Goal: Task Accomplishment & Management: Use online tool/utility

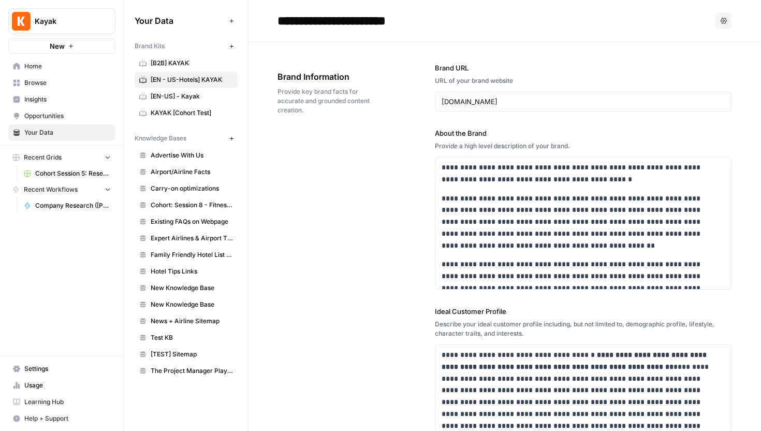
click at [65, 87] on span "Browse" at bounding box center [67, 82] width 86 height 9
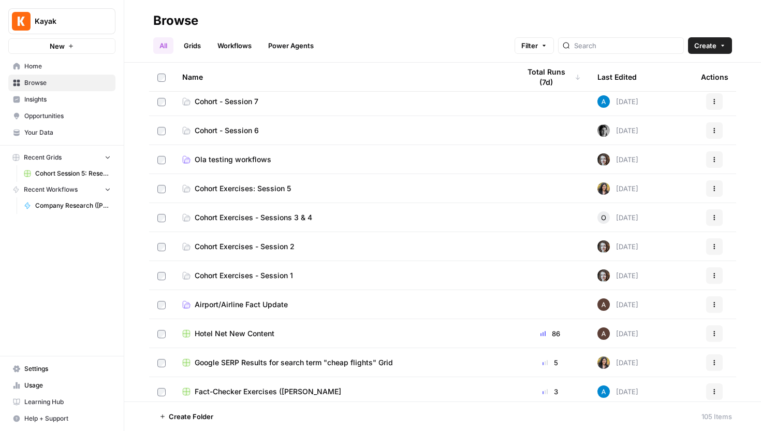
scroll to position [168, 0]
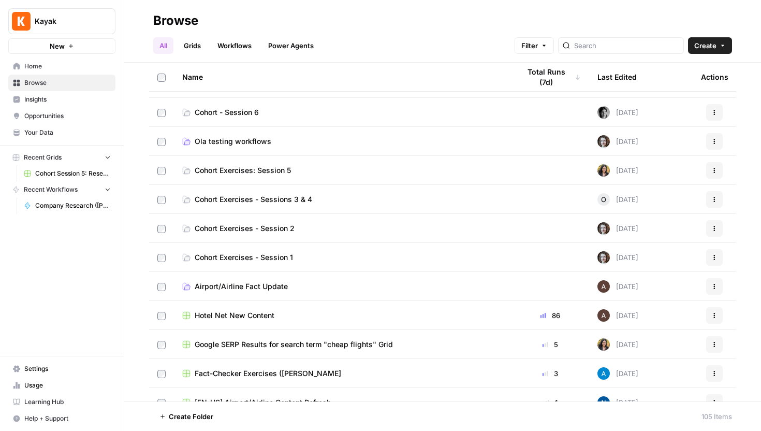
click at [270, 259] on span "Cohort Exercises - Session 1" at bounding box center [244, 257] width 98 height 10
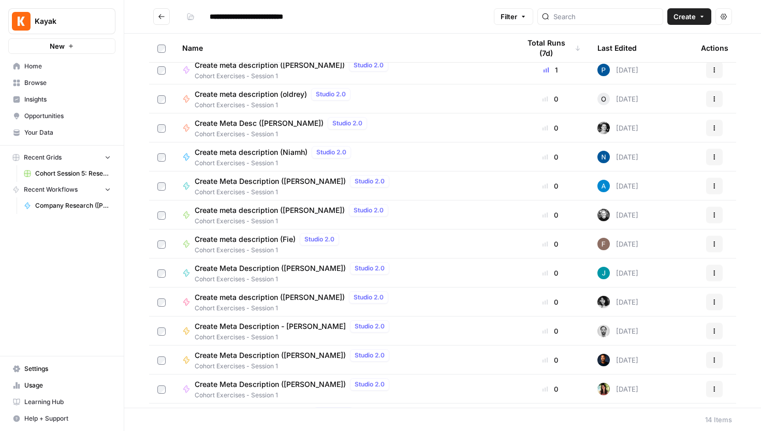
scroll to position [8, 0]
click at [255, 177] on span "Create Meta Description (Andrea)" at bounding box center [270, 180] width 151 height 10
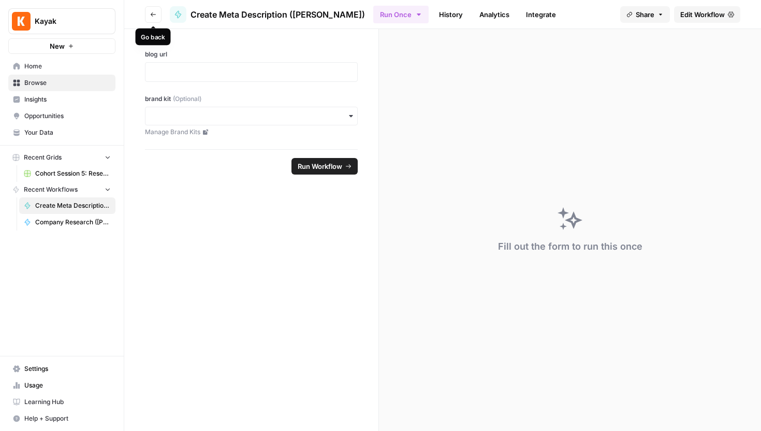
click at [152, 20] on button "Go back" at bounding box center [153, 14] width 17 height 17
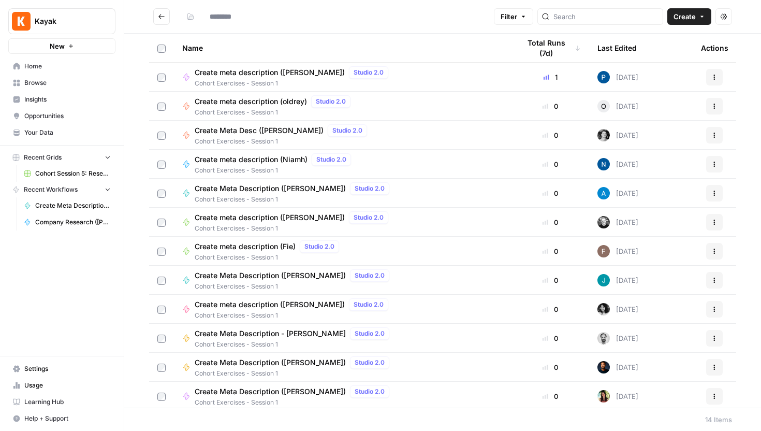
type input "**********"
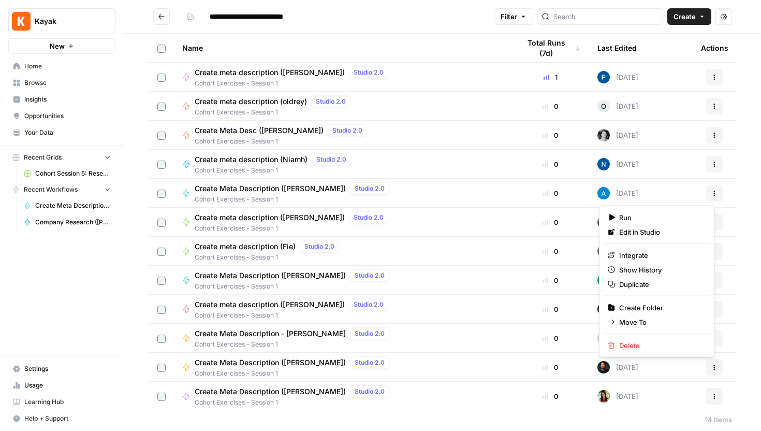
click at [711, 194] on icon "button" at bounding box center [714, 193] width 6 height 6
click at [656, 286] on span "Duplicate" at bounding box center [660, 284] width 83 height 10
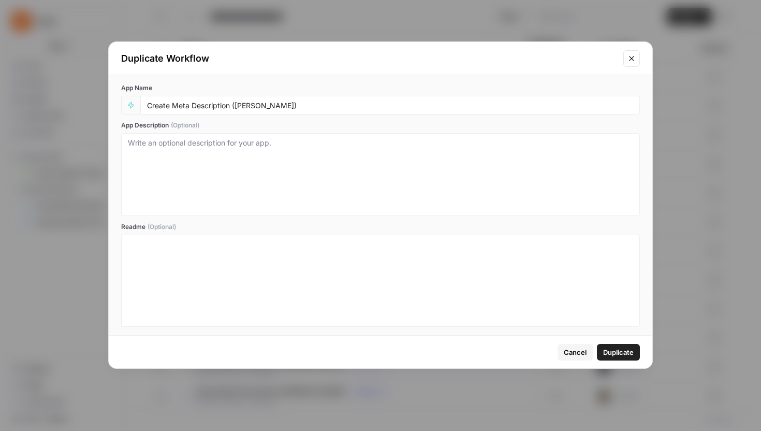
click at [365, 110] on div "Create Meta Description (Andrea)" at bounding box center [390, 105] width 500 height 19
click at [255, 104] on input "Create Meta Description (Andrea)" at bounding box center [390, 104] width 486 height 9
click at [258, 107] on input "Create Meta Description (Andrea)" at bounding box center [390, 104] width 486 height 9
type input "Create Meta Description (Xinxin-playaround)"
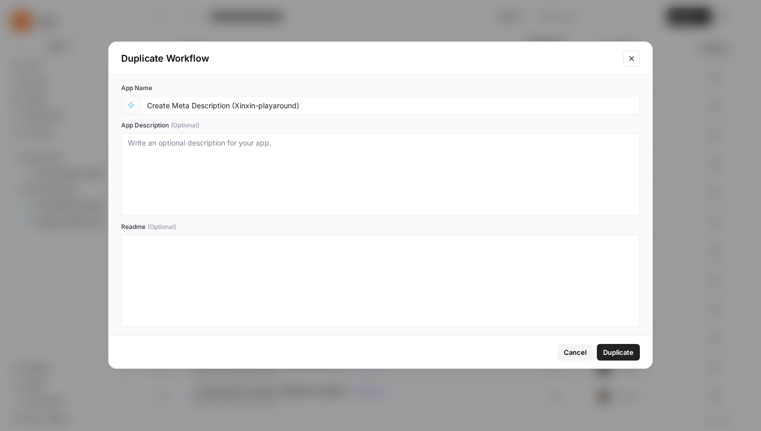
click at [608, 355] on span "Duplicate" at bounding box center [618, 352] width 31 height 10
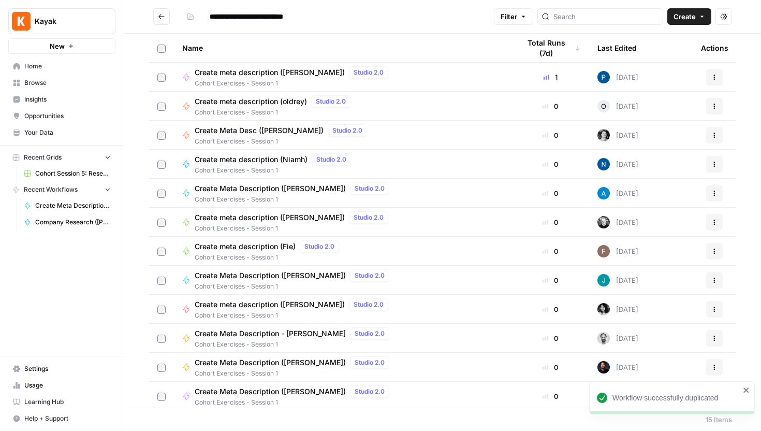
scroll to position [90, 0]
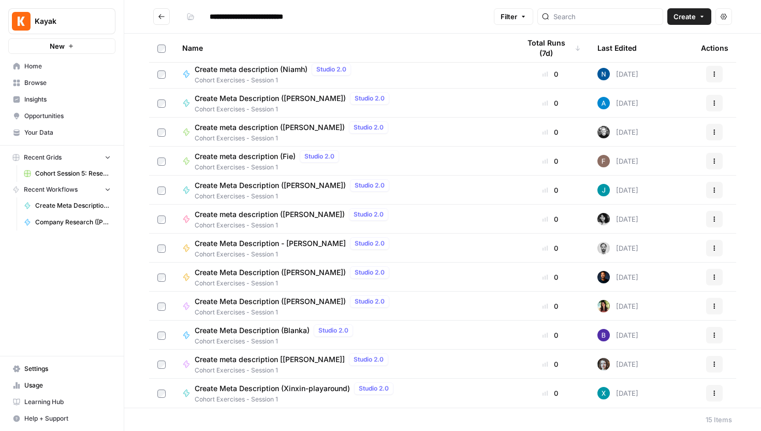
click at [276, 389] on span "Create Meta Description (Xinxin-playaround)" at bounding box center [272, 388] width 155 height 10
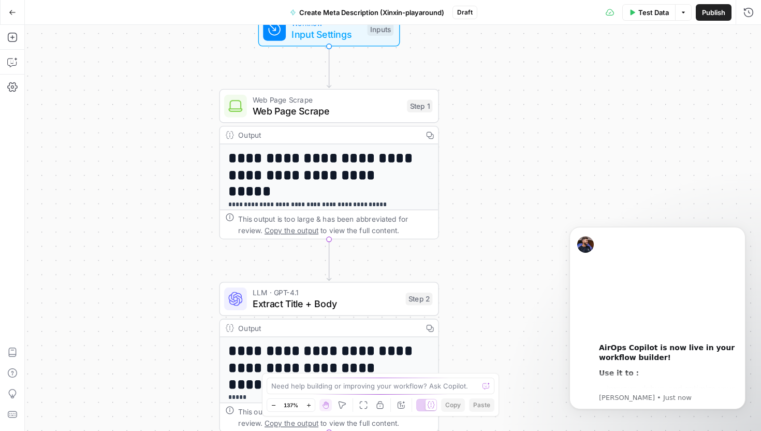
drag, startPoint x: 493, startPoint y: 147, endPoint x: 516, endPoint y: 204, distance: 61.8
click at [516, 206] on div "**********" at bounding box center [393, 228] width 736 height 406
click at [348, 113] on span "Web Page Scrape" at bounding box center [327, 110] width 149 height 14
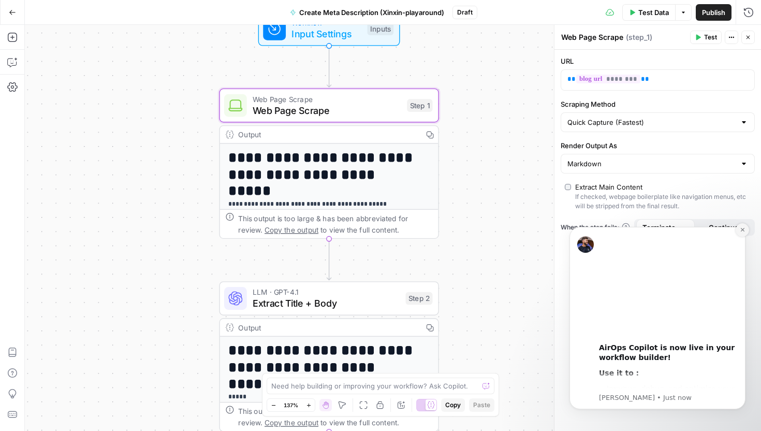
click at [737, 231] on button "Dismiss notification" at bounding box center [742, 229] width 13 height 13
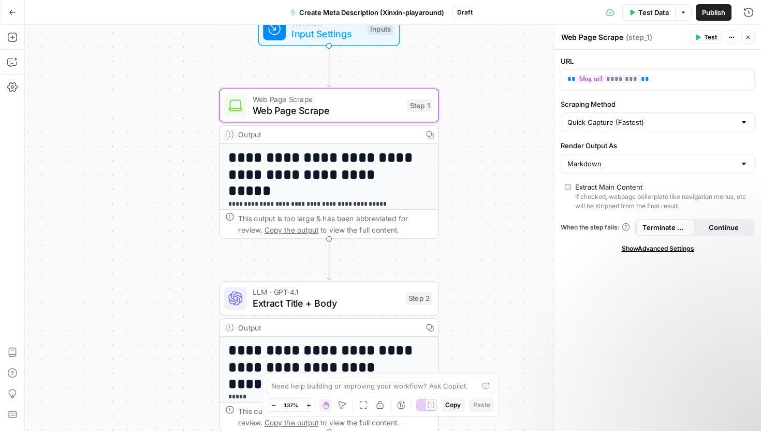
click at [307, 38] on span "Input Settings" at bounding box center [326, 34] width 70 height 14
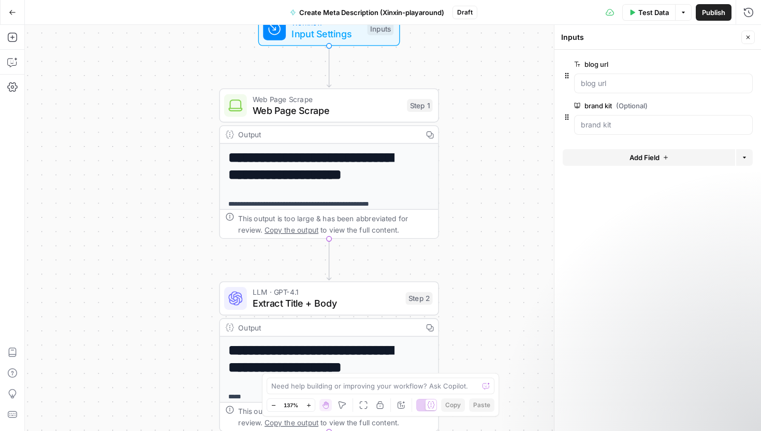
click at [296, 117] on span "Web Page Scrape" at bounding box center [327, 110] width 149 height 14
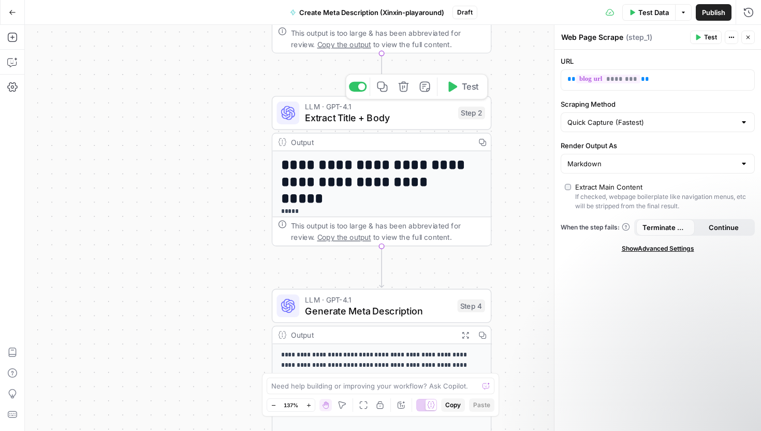
click at [330, 123] on span "Extract Title + Body" at bounding box center [379, 118] width 148 height 14
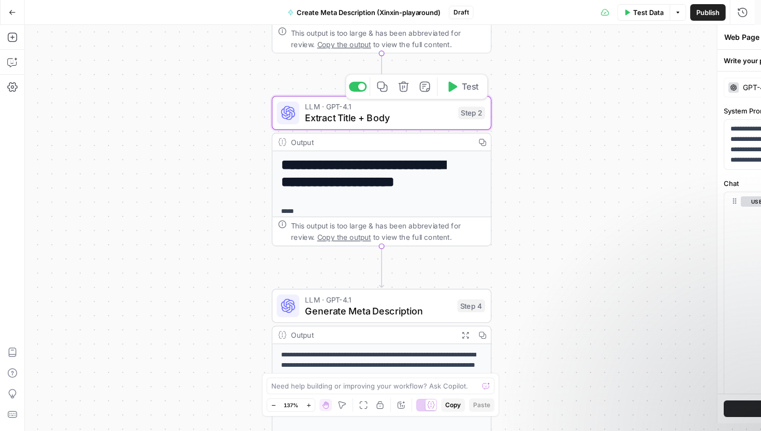
type textarea "Extract Title + Body"
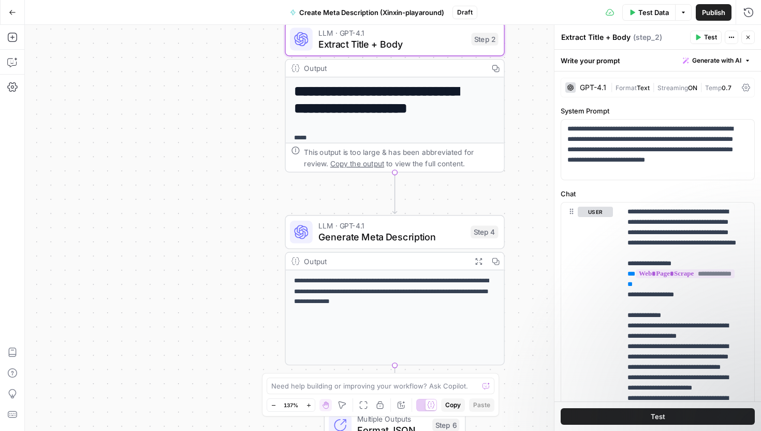
click at [11, 15] on icon "button" at bounding box center [12, 12] width 7 height 7
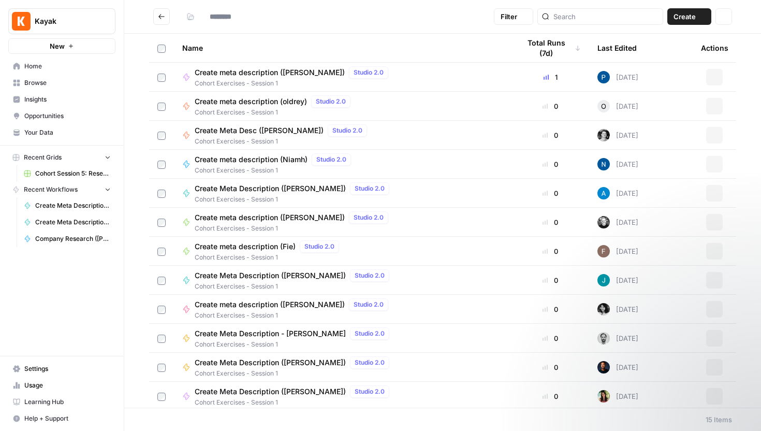
type input "**********"
click at [165, 11] on button "Go back" at bounding box center [161, 16] width 17 height 17
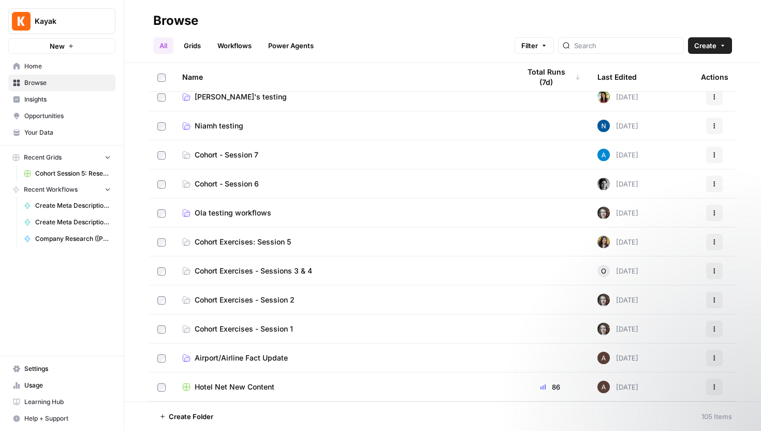
scroll to position [65, 0]
